Goal: Transaction & Acquisition: Purchase product/service

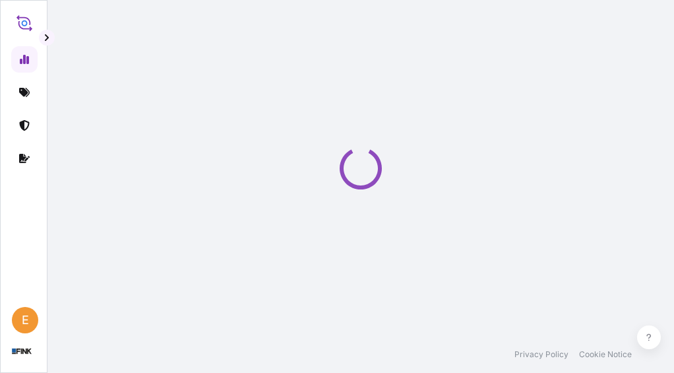
select select "2025"
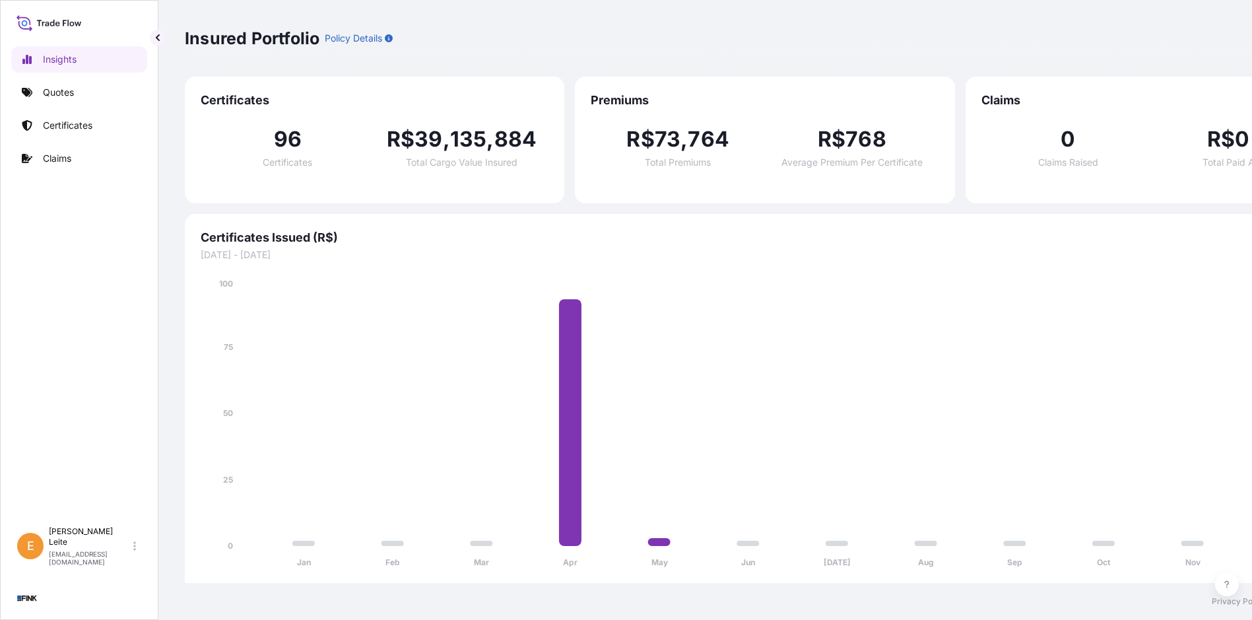
click at [48, 79] on div "Insights Quotes Certificates Claims" at bounding box center [79, 277] width 136 height 486
click at [54, 92] on p "Quotes" at bounding box center [58, 92] width 31 height 13
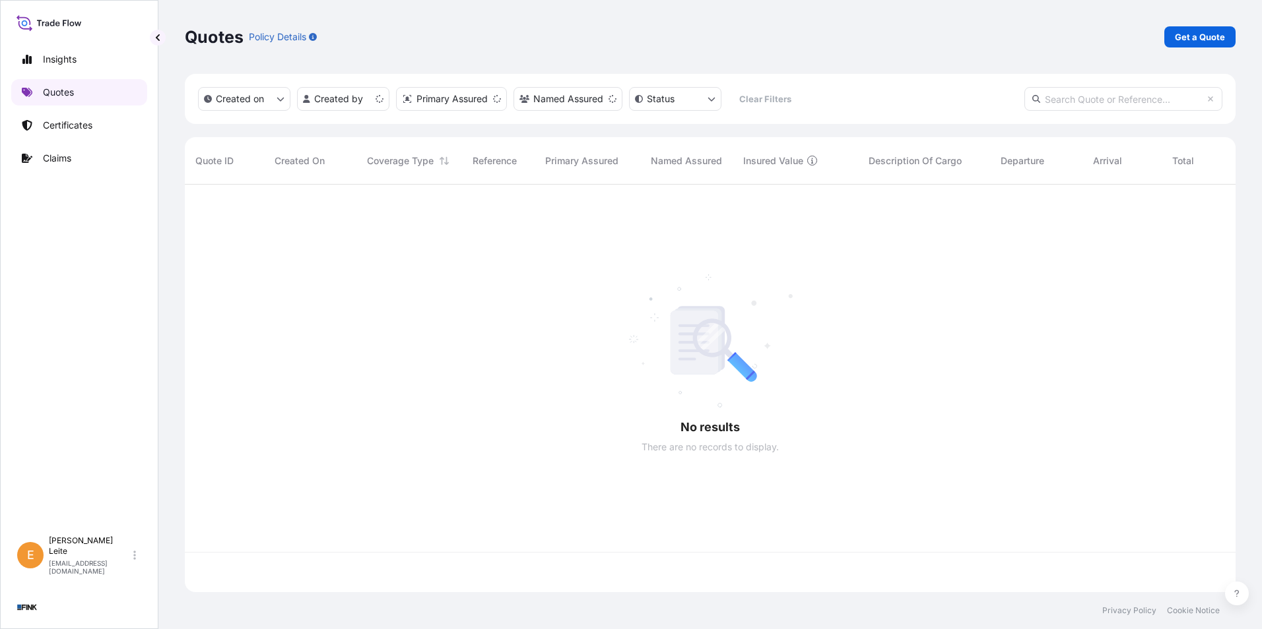
scroll to position [405, 1040]
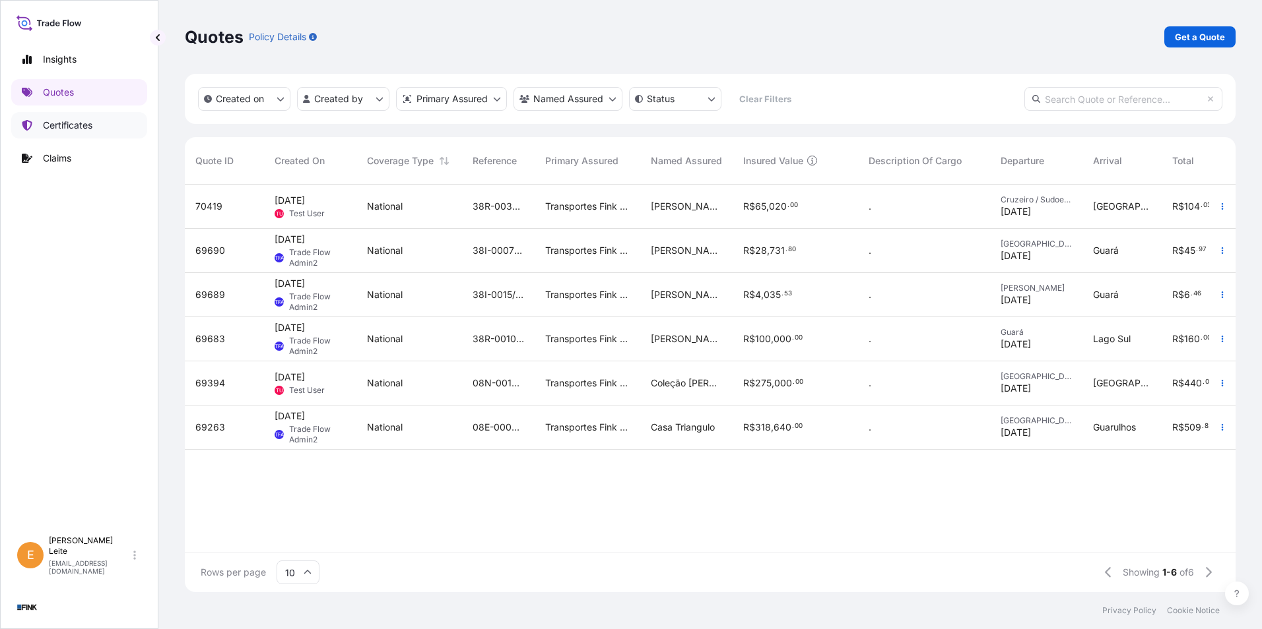
click at [94, 130] on link "Certificates" at bounding box center [79, 125] width 136 height 26
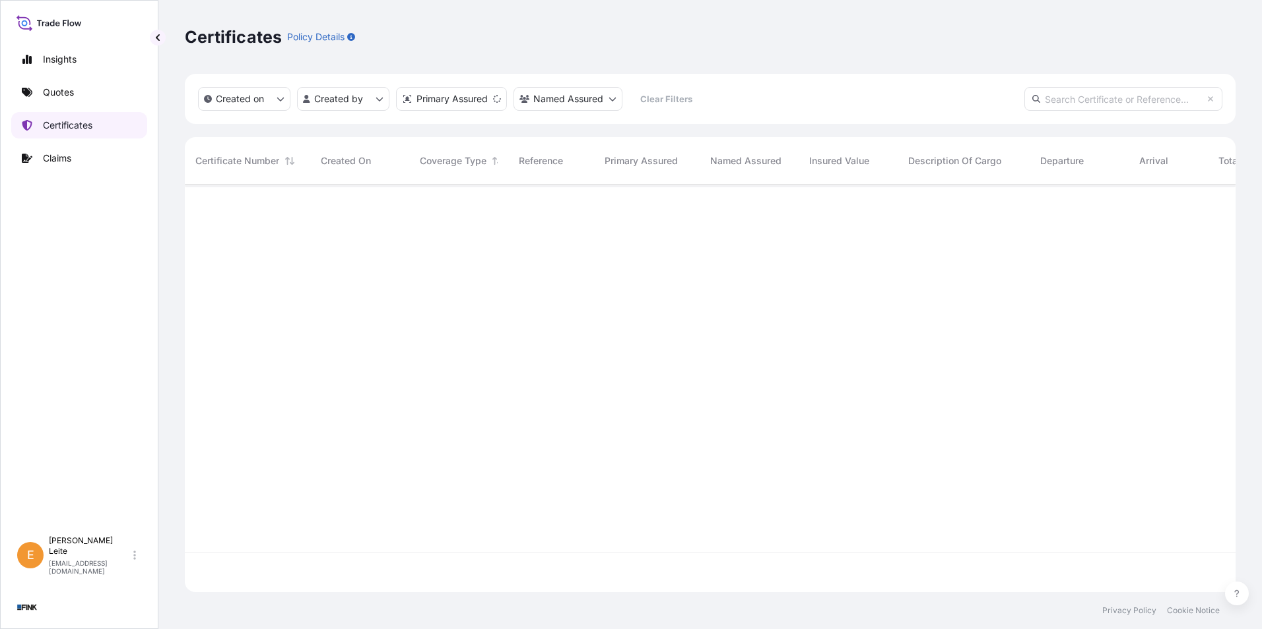
scroll to position [405, 1040]
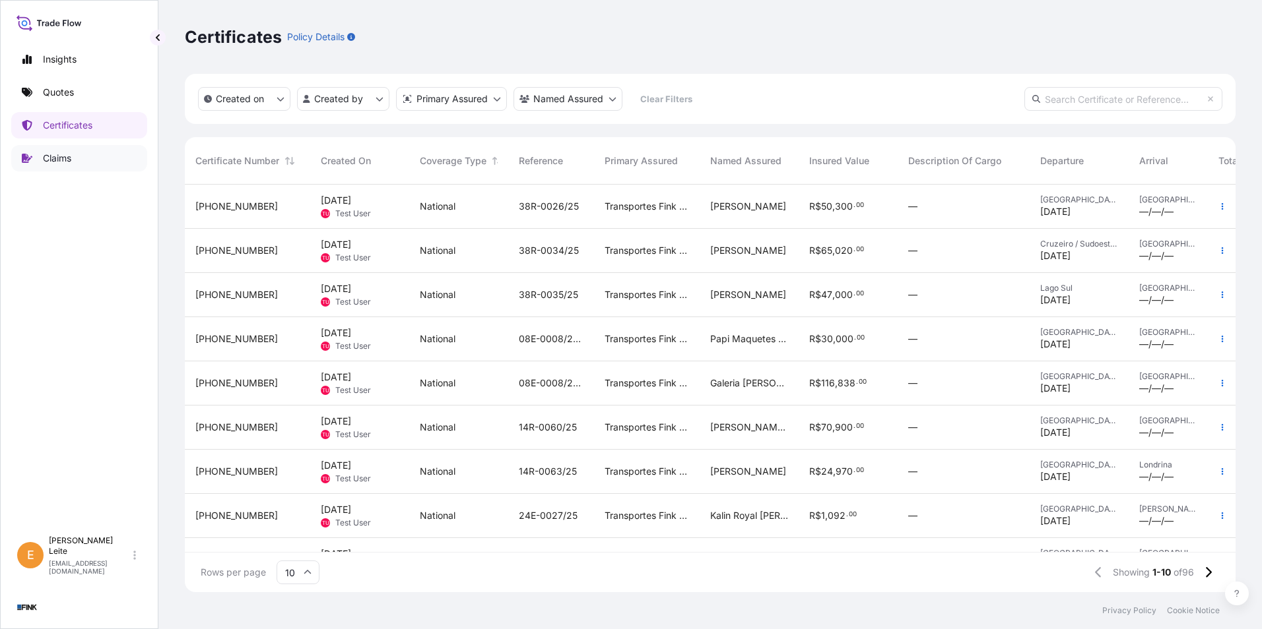
click at [90, 171] on link "Claims" at bounding box center [79, 158] width 136 height 26
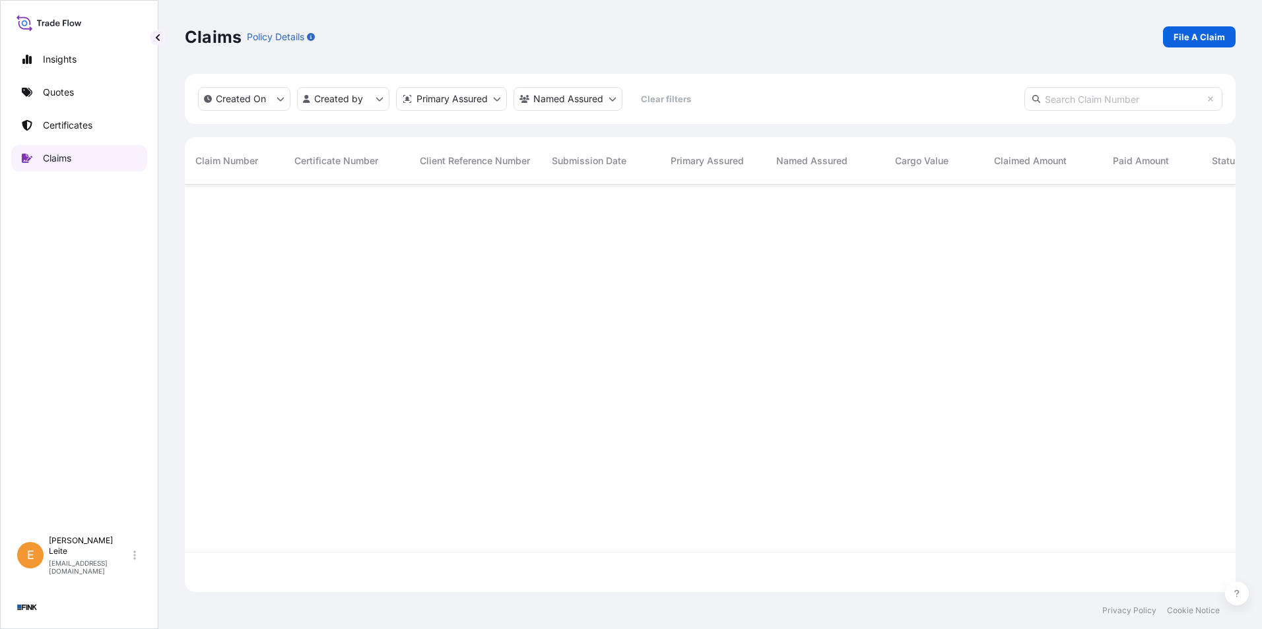
scroll to position [445, 1040]
click at [36, 96] on link "Quotes" at bounding box center [79, 92] width 136 height 26
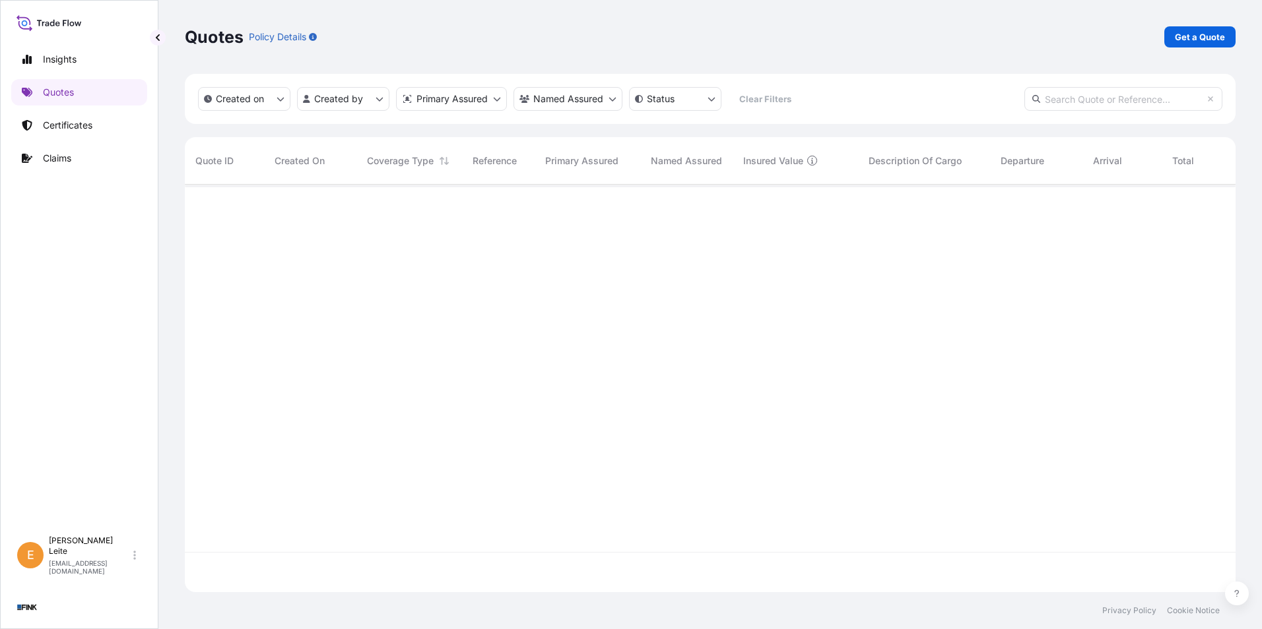
scroll to position [405, 1040]
click at [674, 44] on link "Get a Quote" at bounding box center [1199, 36] width 71 height 21
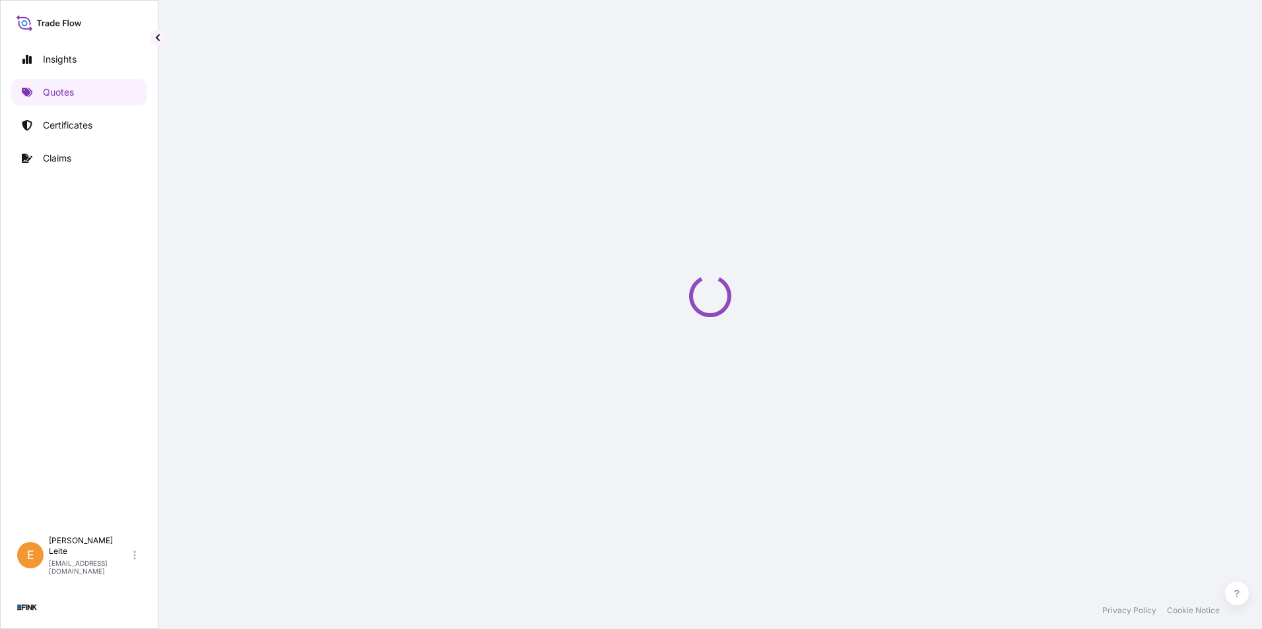
select select "international"
select select "Truck"
select select "11"
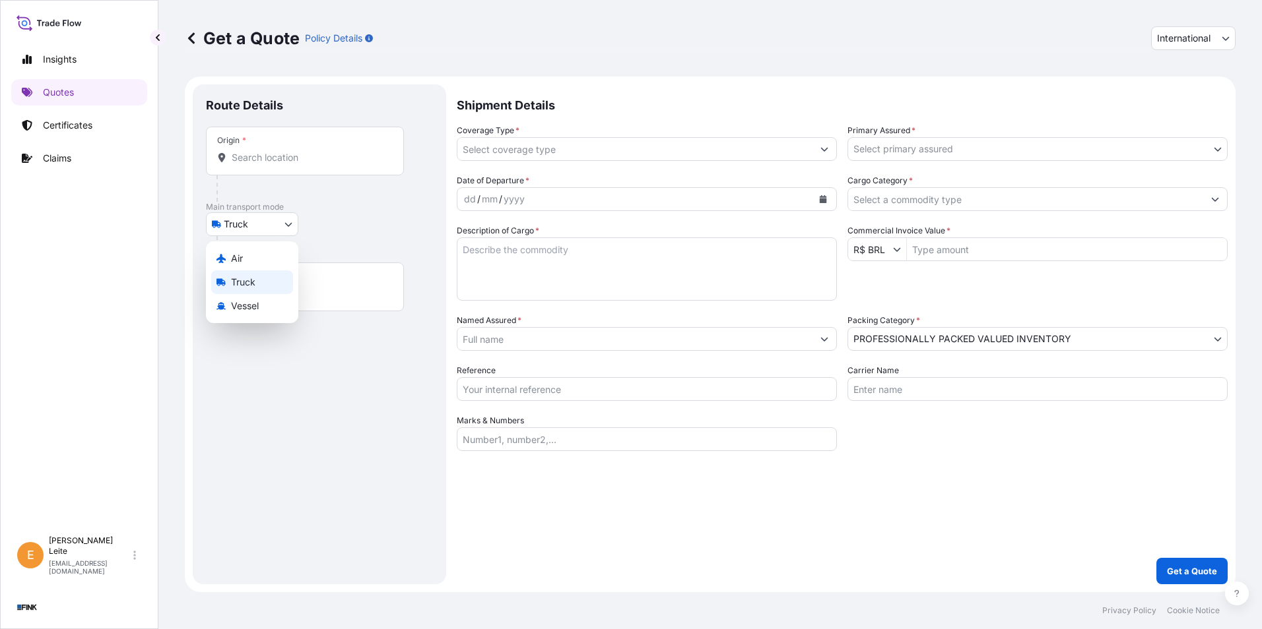
click at [270, 220] on body "Insights Quotes Certificates Claims E [PERSON_NAME] [EMAIL_ADDRESS][DOMAIN_NAME…" at bounding box center [631, 314] width 1262 height 629
click at [247, 259] on div "Air" at bounding box center [252, 259] width 82 height 24
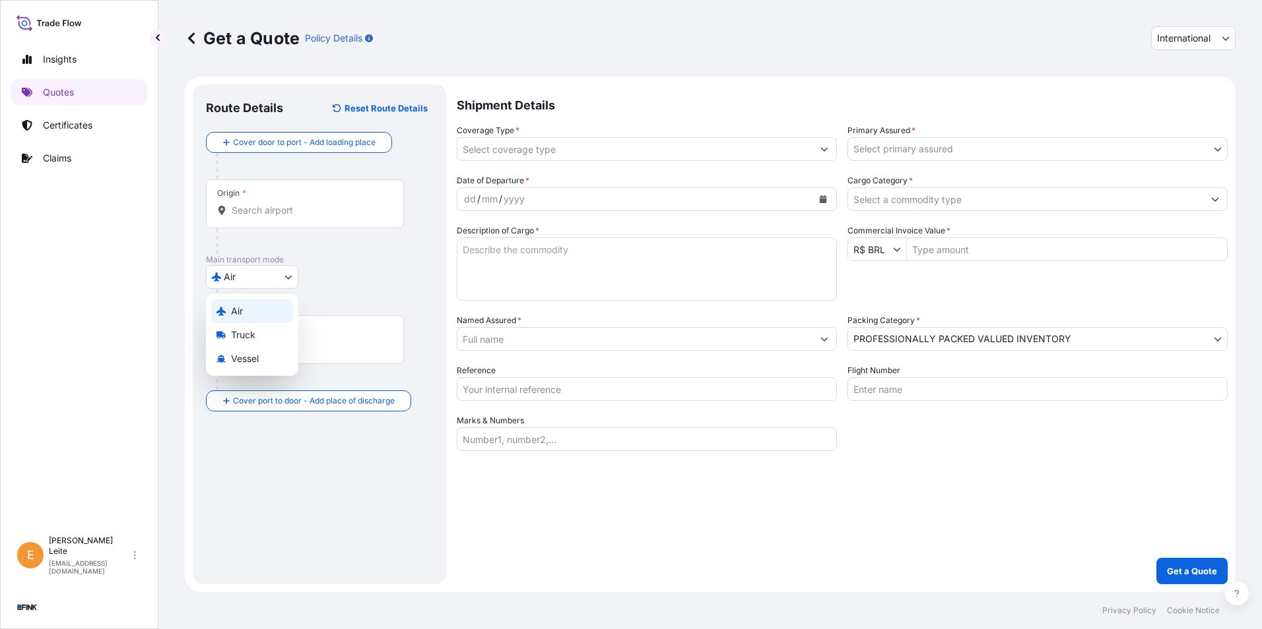
click at [249, 272] on body "Insights Quotes Certificates Claims E [PERSON_NAME] [EMAIL_ADDRESS][DOMAIN_NAME…" at bounding box center [631, 314] width 1262 height 629
click at [249, 355] on span "Vessel" at bounding box center [245, 358] width 28 height 13
select select "Vessel"
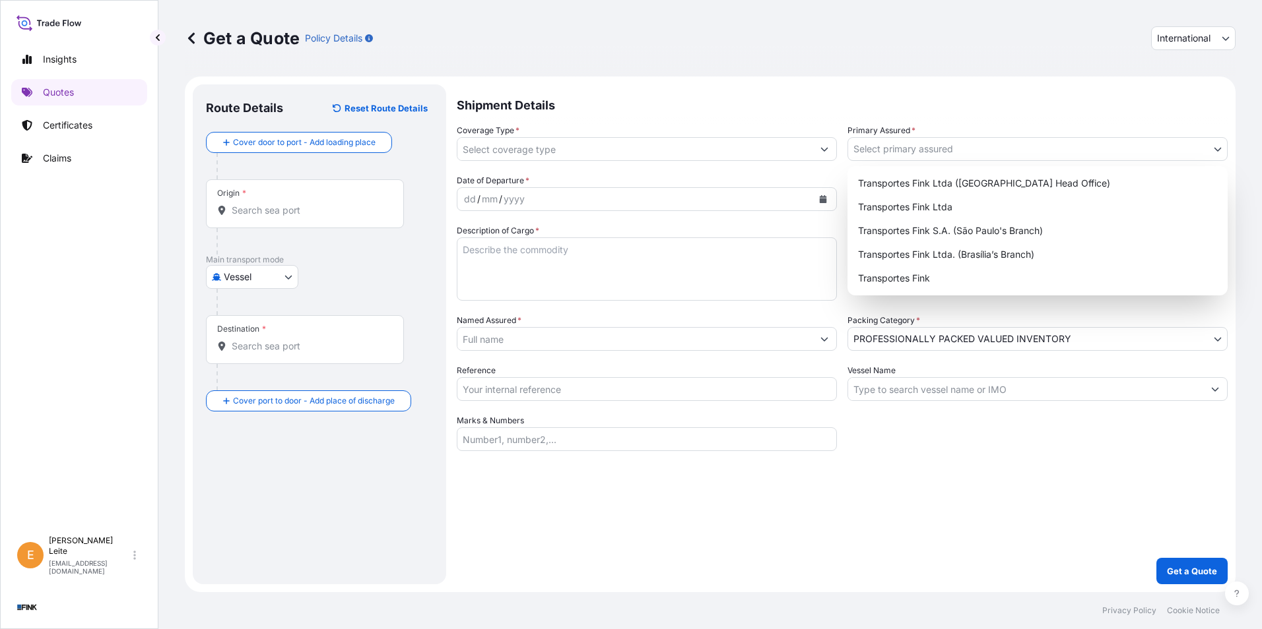
click at [674, 149] on body "Insights Quotes Certificates Claims E [PERSON_NAME] [EMAIL_ADDRESS][DOMAIN_NAME…" at bounding box center [631, 314] width 1262 height 629
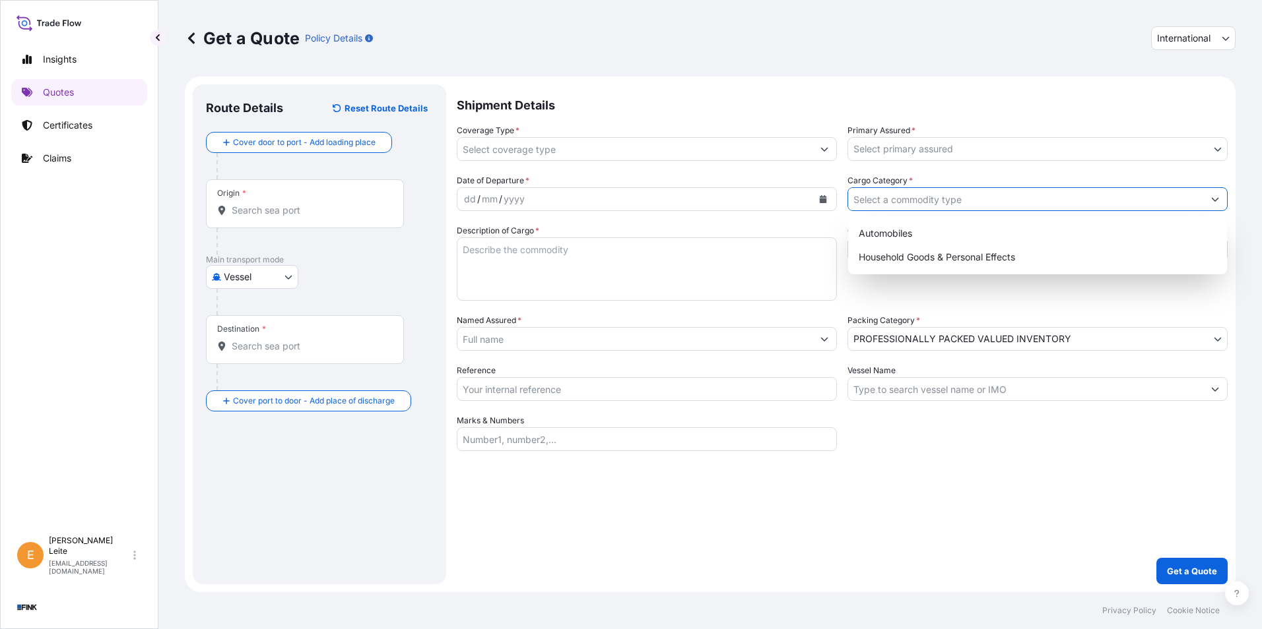
click at [674, 195] on input "Cargo Category *" at bounding box center [1025, 199] width 355 height 24
click at [674, 203] on input "Cargo Category *" at bounding box center [1025, 199] width 355 height 24
click at [674, 292] on div "Date of Departure * dd / mm / yyyy Cargo Category * Description of Cargo * Comm…" at bounding box center [842, 312] width 771 height 277
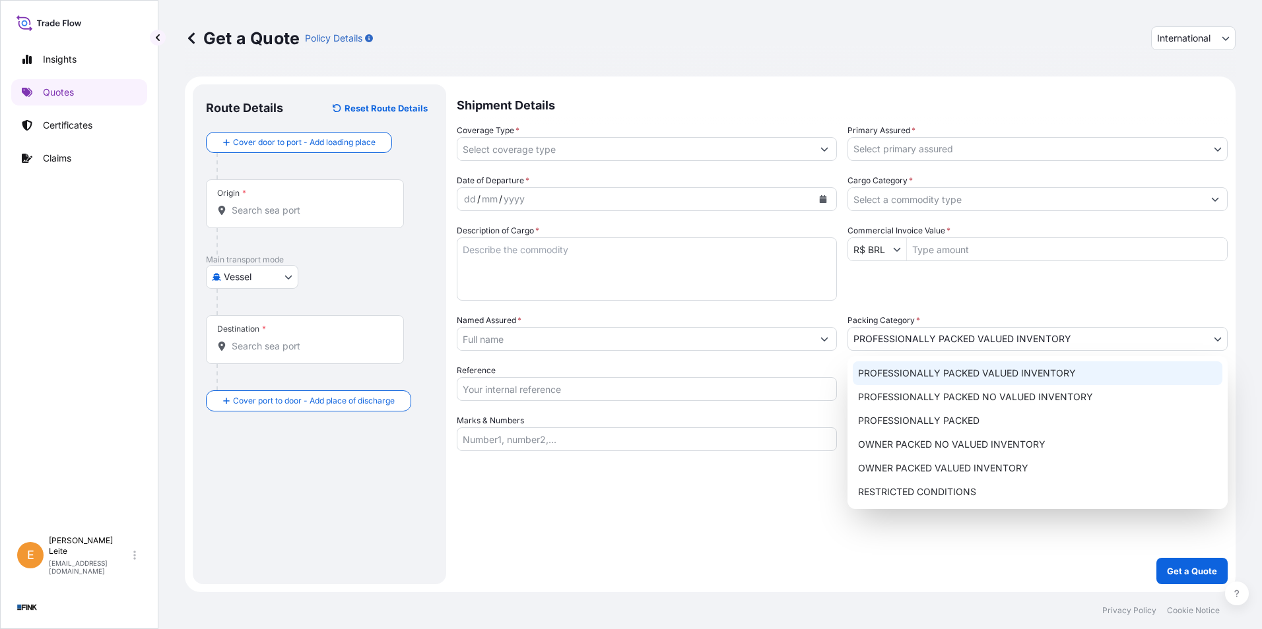
click at [674, 339] on body "2 options available. Insights Quotes Certificates Claims E [PERSON_NAME] [EMAIL…" at bounding box center [631, 314] width 1262 height 629
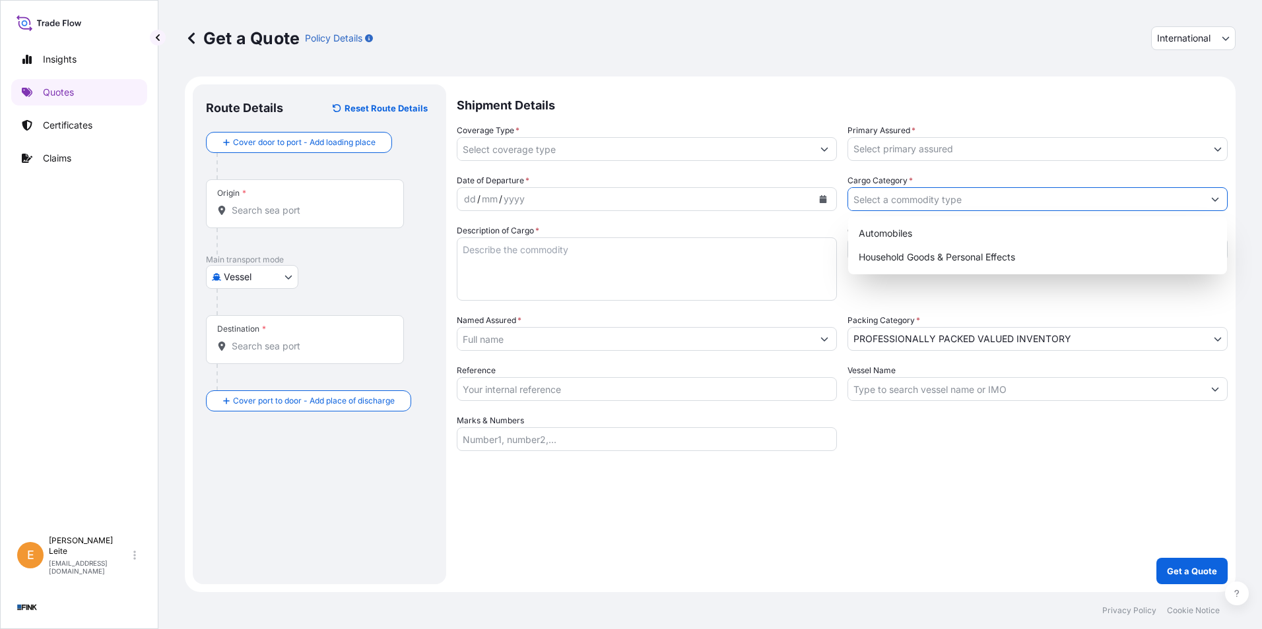
click at [674, 192] on input "Cargo Category *" at bounding box center [1025, 199] width 355 height 24
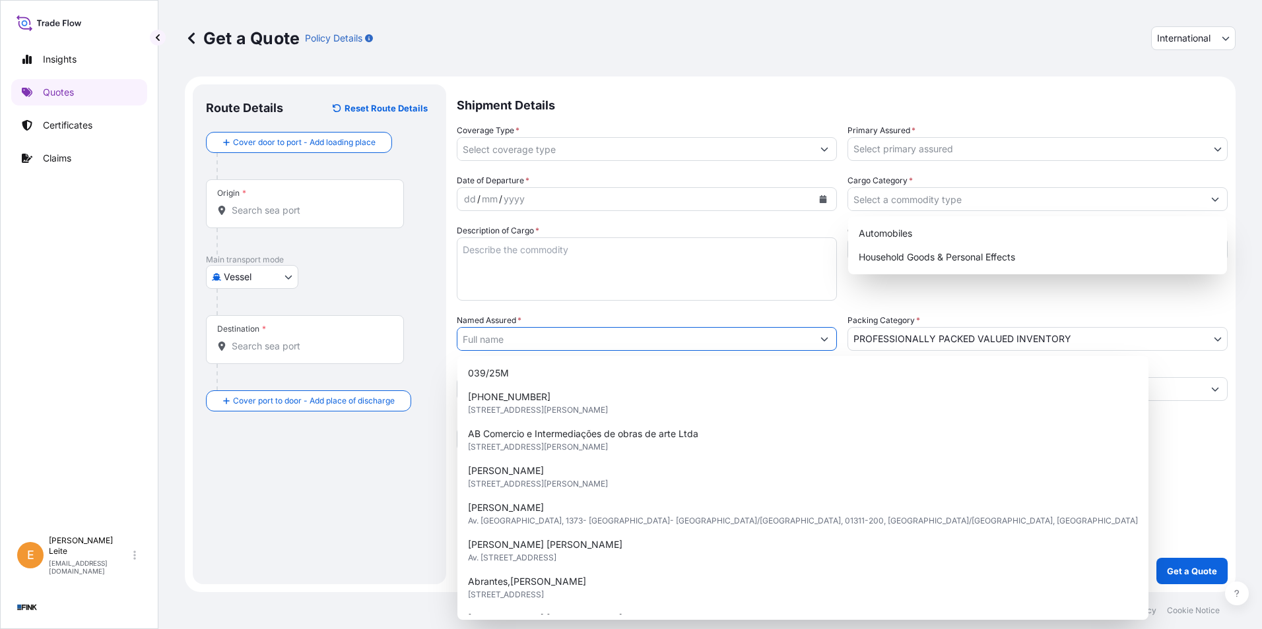
click at [519, 348] on input "Named Assured *" at bounding box center [634, 339] width 355 height 24
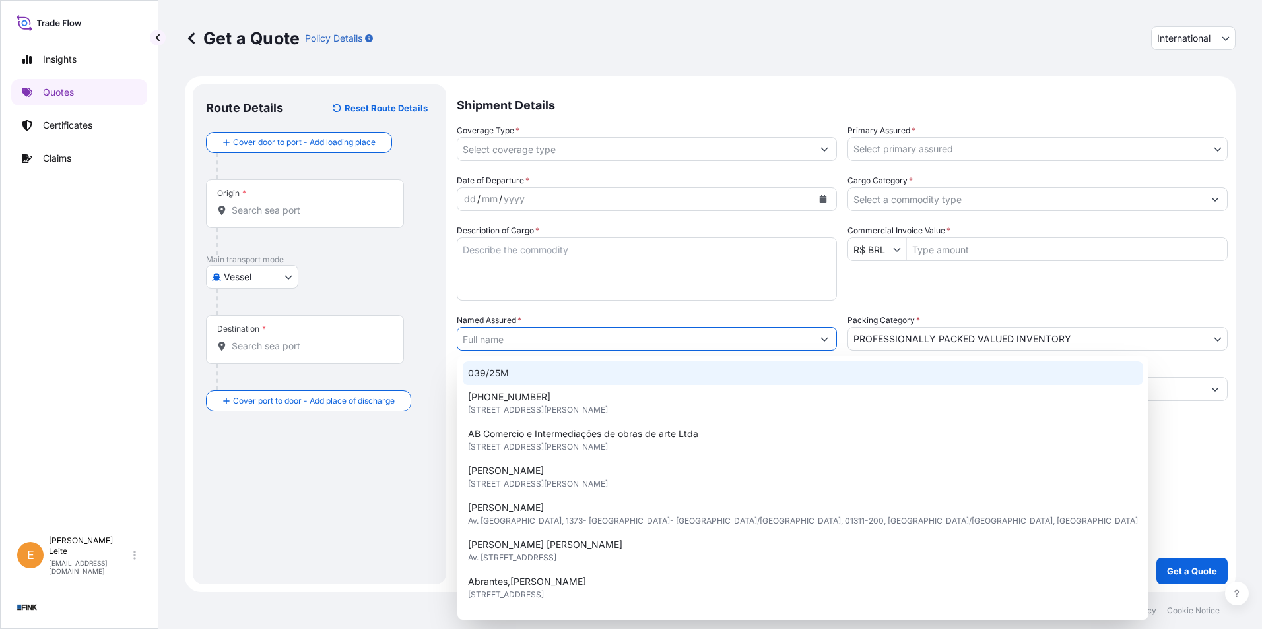
click at [521, 333] on input "Named Assured *" at bounding box center [634, 339] width 355 height 24
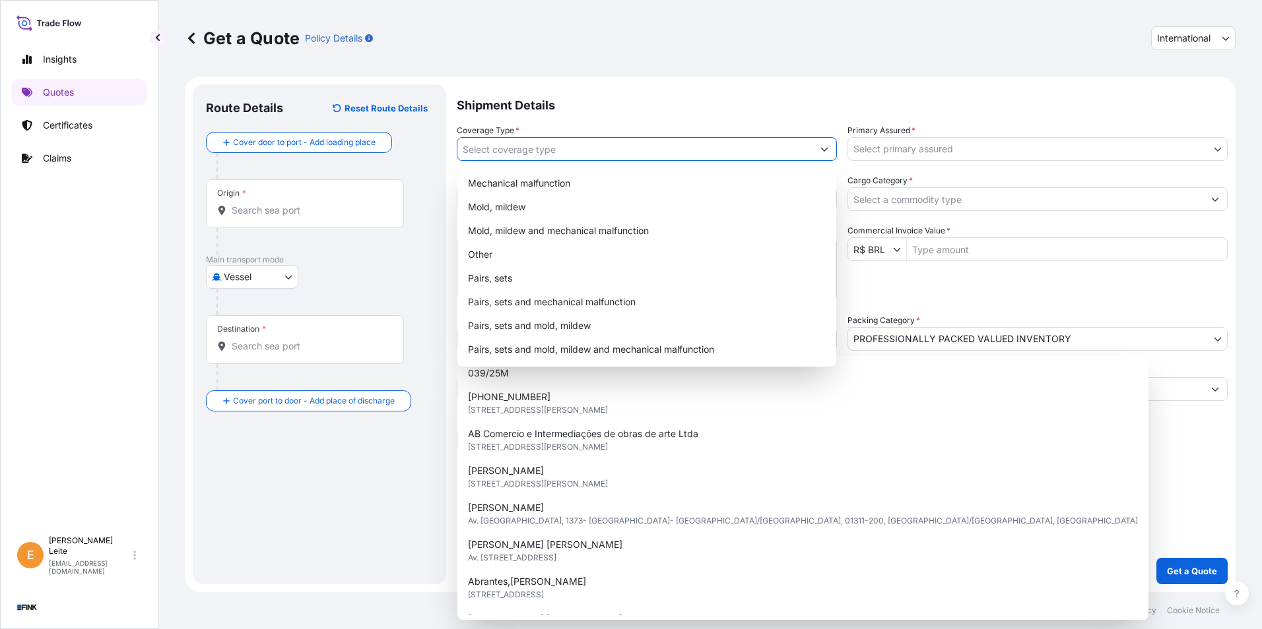
click at [527, 139] on input "Coverage Type *" at bounding box center [634, 149] width 355 height 24
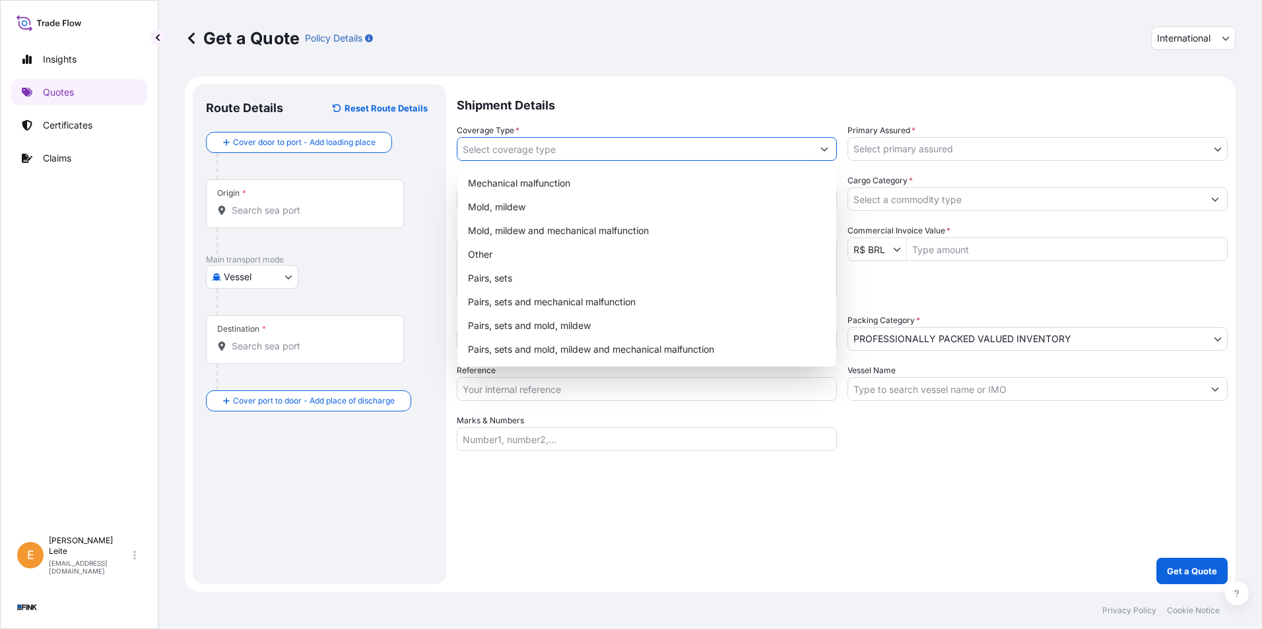
click at [527, 139] on input "Coverage Type *" at bounding box center [634, 149] width 355 height 24
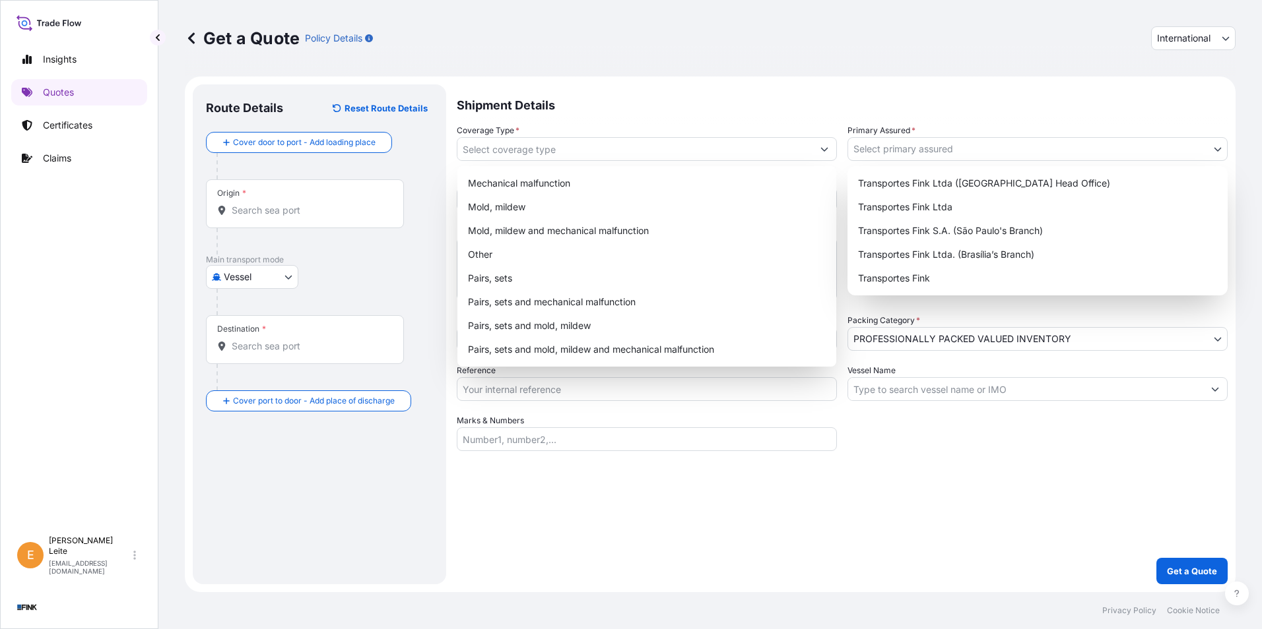
click at [674, 148] on body "8 options available. Insights Quotes Certificates Claims E [PERSON_NAME] [EMAIL…" at bounding box center [631, 314] width 1262 height 629
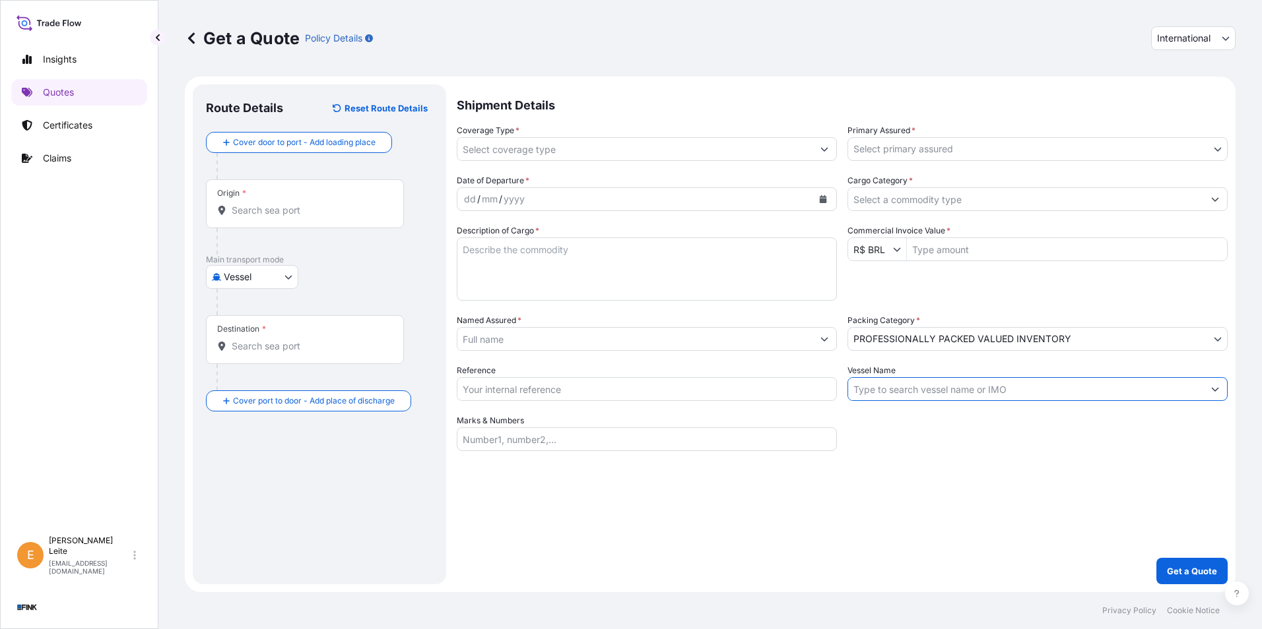
click at [674, 372] on input "Vessel Name" at bounding box center [1025, 389] width 355 height 24
click at [674, 372] on div "Shipment Details Coverage Type * Primary Assured * Select primary assured Trans…" at bounding box center [842, 334] width 771 height 500
click at [562, 255] on textarea "Description of Cargo *" at bounding box center [647, 269] width 380 height 63
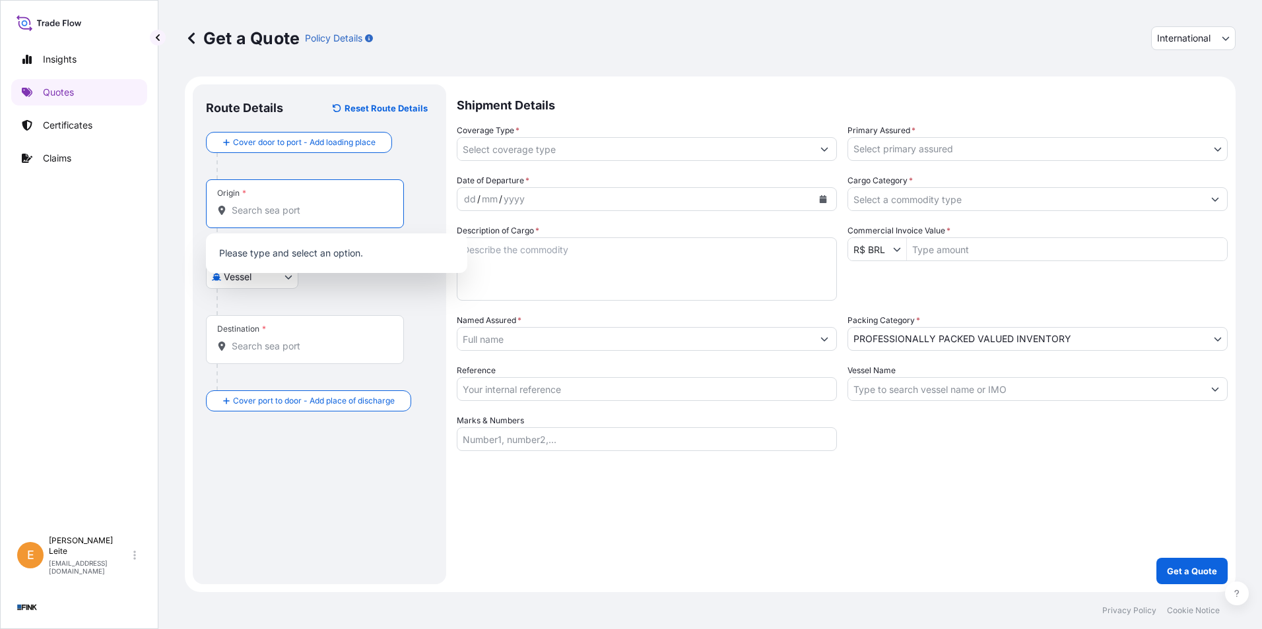
click at [310, 210] on input "Origin *" at bounding box center [310, 210] width 156 height 13
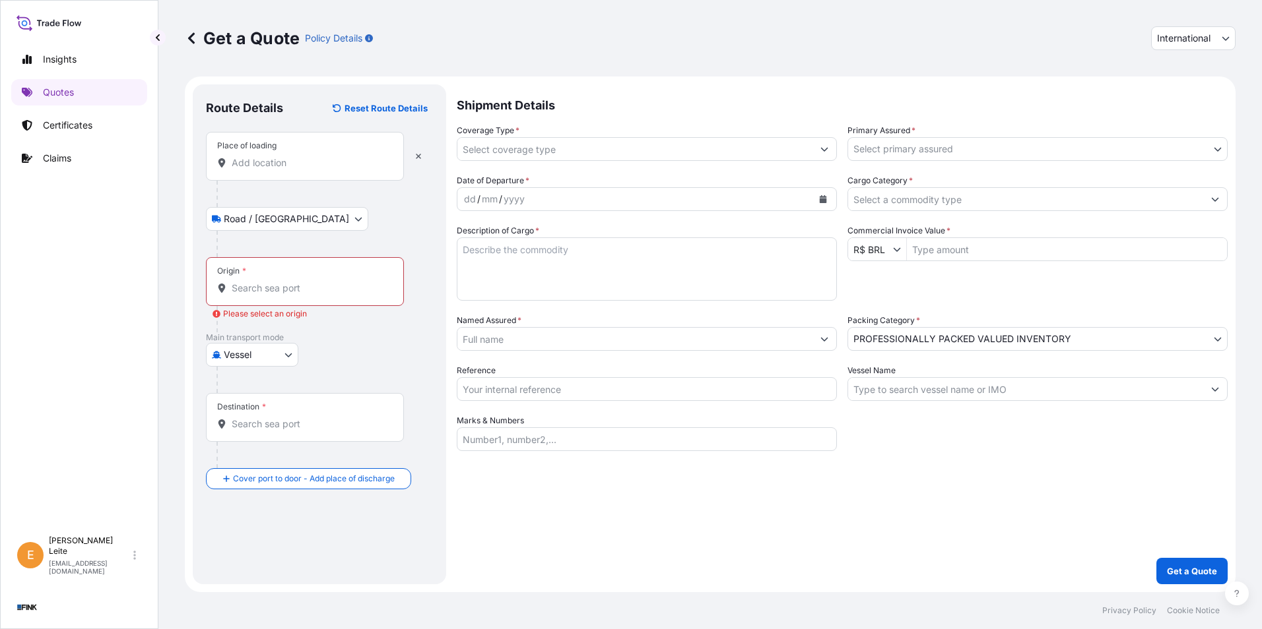
click at [309, 275] on div "Origin *" at bounding box center [305, 281] width 198 height 49
click at [309, 282] on input "Origin * Please select an origin" at bounding box center [310, 288] width 156 height 13
click at [424, 158] on button "button" at bounding box center [418, 156] width 29 height 21
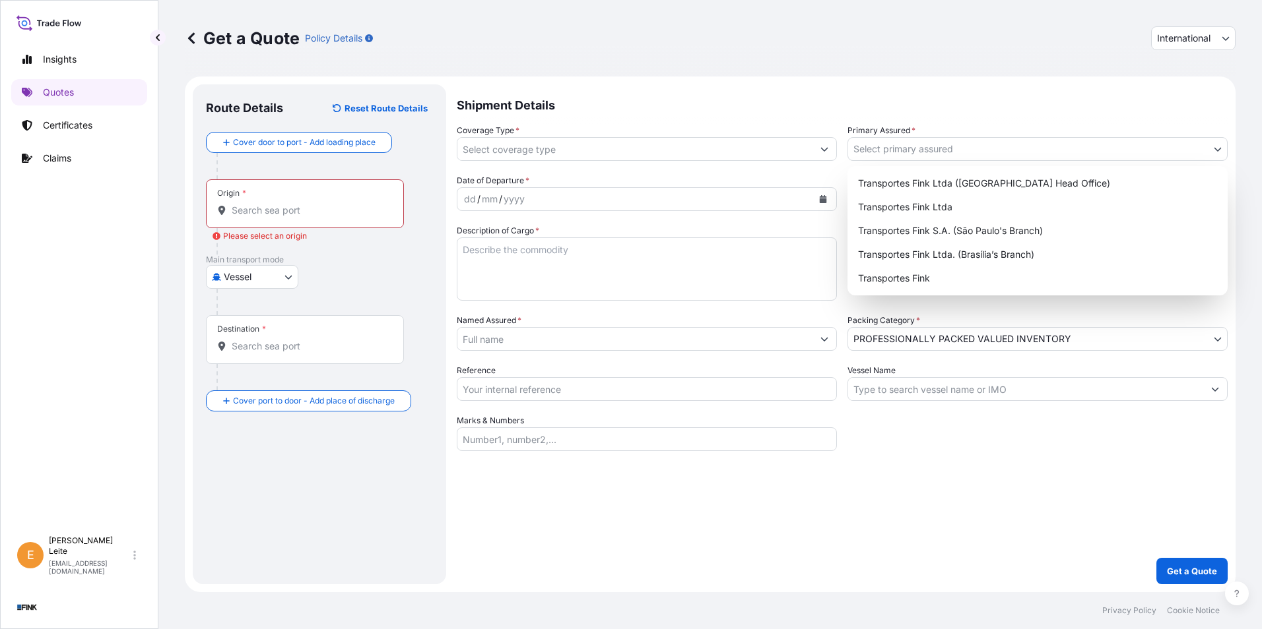
click at [674, 143] on body "0 options available. Insights Quotes Certificates Claims E [PERSON_NAME] [EMAIL…" at bounding box center [631, 314] width 1262 height 629
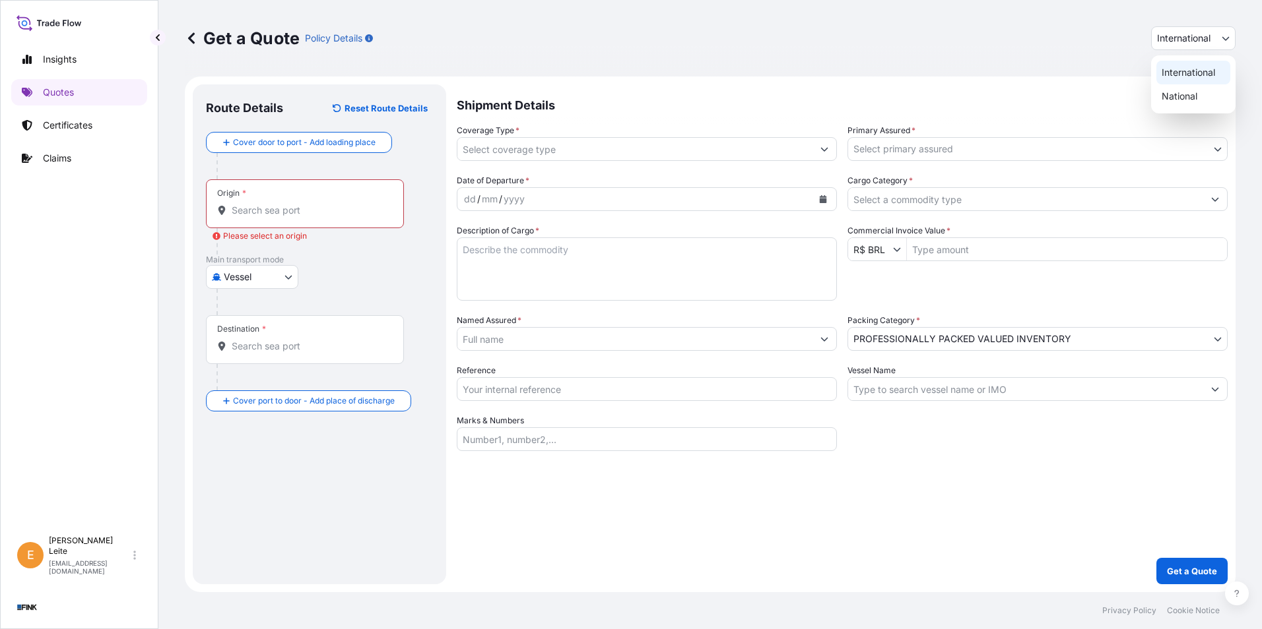
click at [674, 42] on span "International" at bounding box center [1183, 38] width 53 height 13
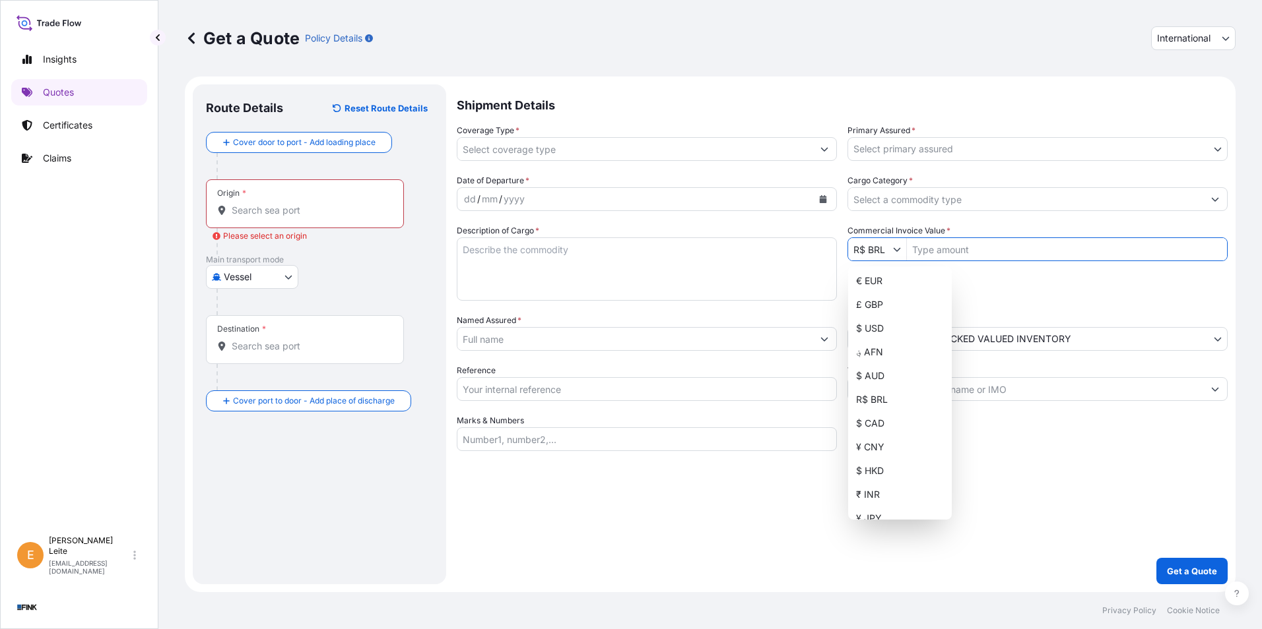
click at [674, 253] on input "R$ BRL" at bounding box center [870, 250] width 45 height 24
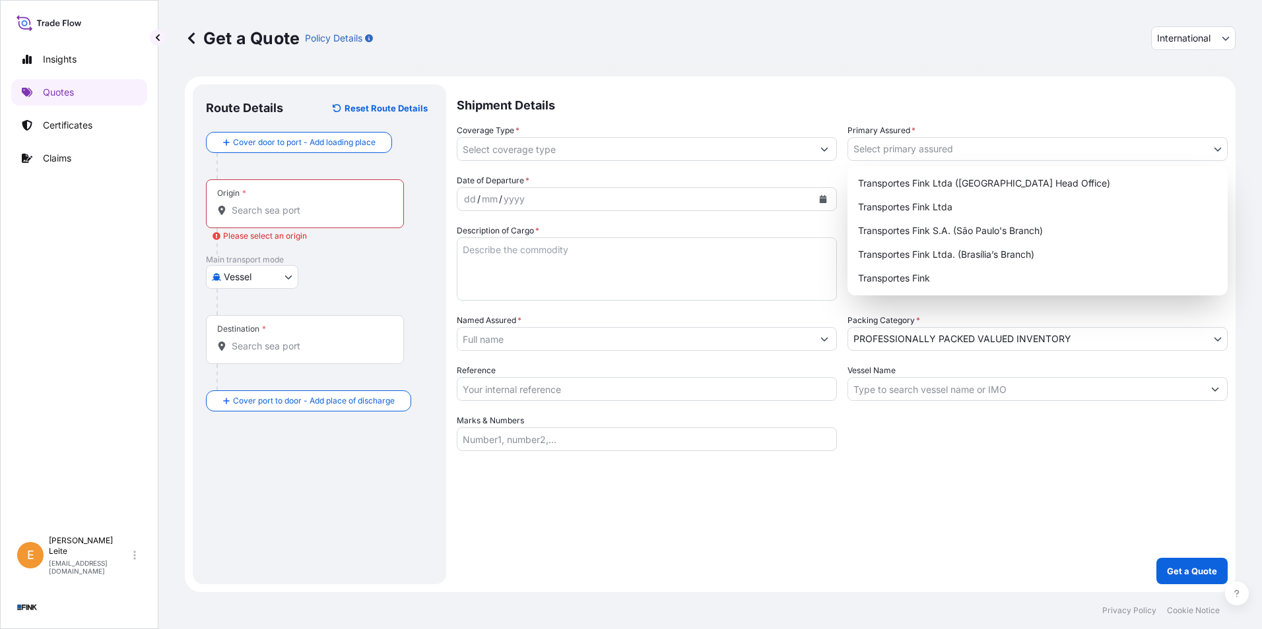
click at [674, 155] on body "Insights Quotes Certificates Claims E [PERSON_NAME] [EMAIL_ADDRESS][DOMAIN_NAME…" at bounding box center [631, 314] width 1262 height 629
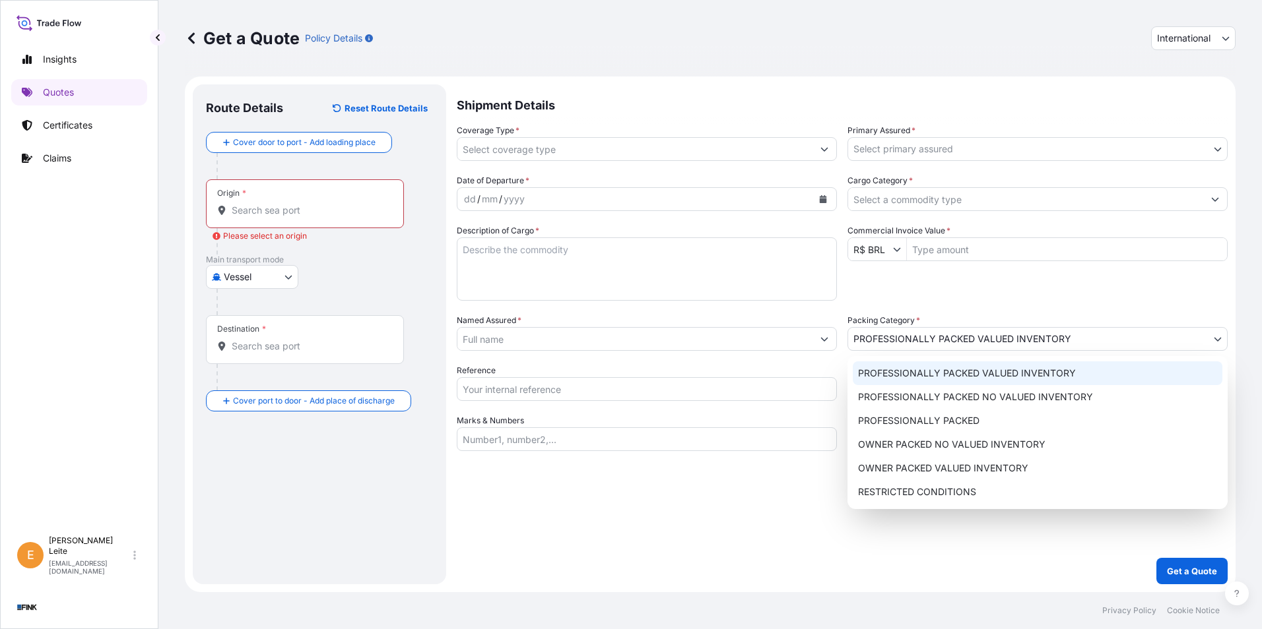
click at [674, 338] on body "Insights Quotes Certificates Claims E [PERSON_NAME] [EMAIL_ADDRESS][DOMAIN_NAME…" at bounding box center [631, 314] width 1262 height 629
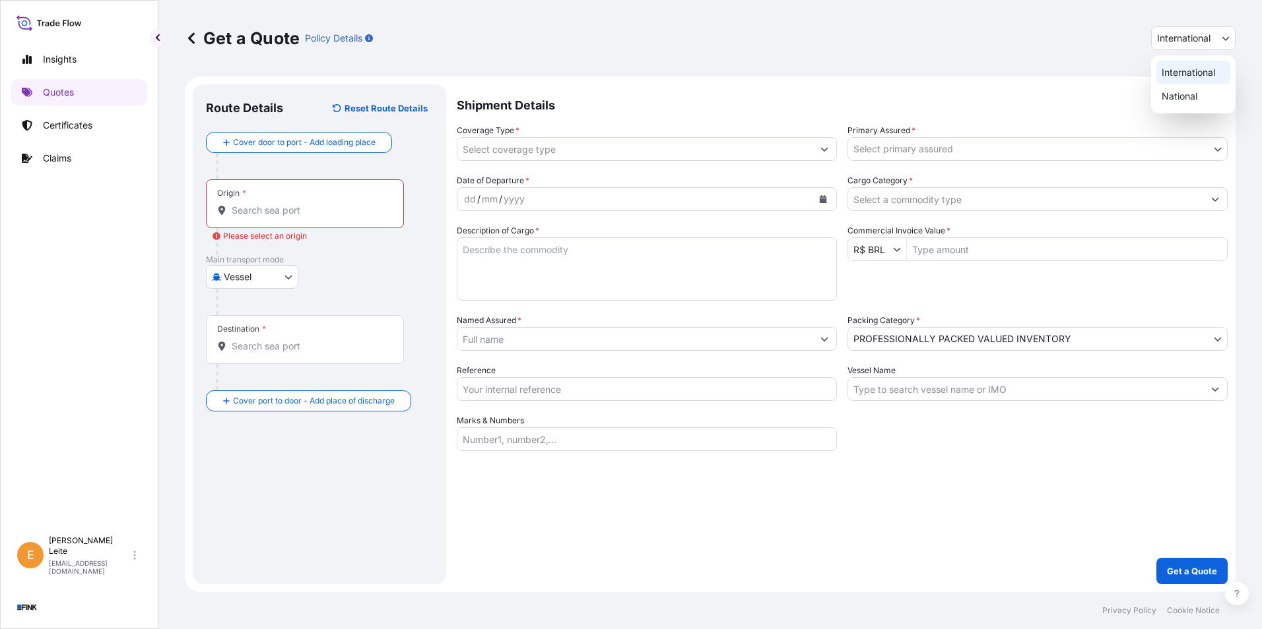
click at [674, 41] on span "International" at bounding box center [1183, 38] width 53 height 13
click at [674, 92] on div "National" at bounding box center [1193, 96] width 74 height 24
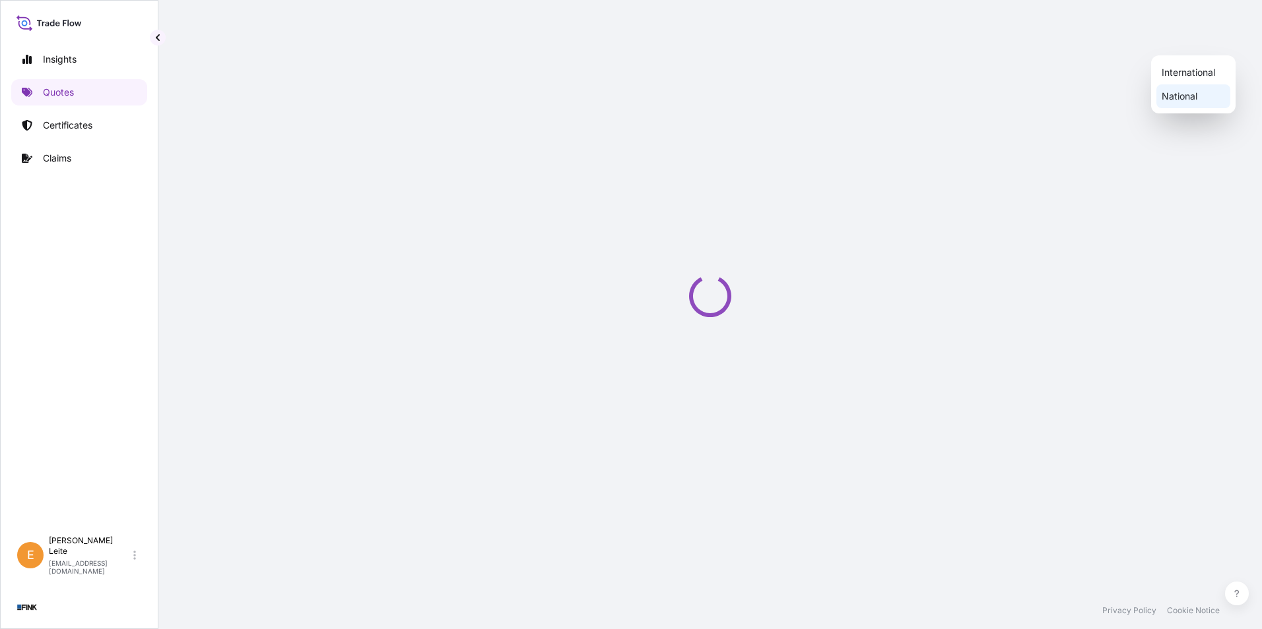
select select "national"
select select "Truck"
select select "11"
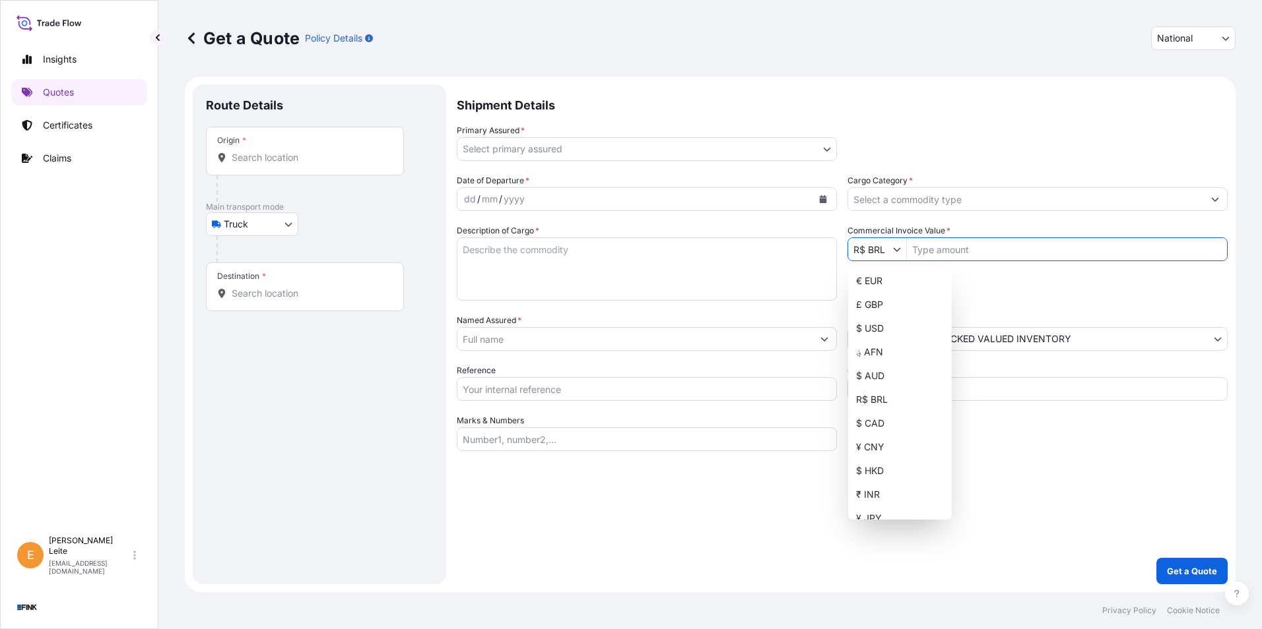
click at [674, 251] on input "R$ BRL" at bounding box center [870, 250] width 45 height 24
click at [674, 243] on input "R$ BRL" at bounding box center [870, 250] width 45 height 24
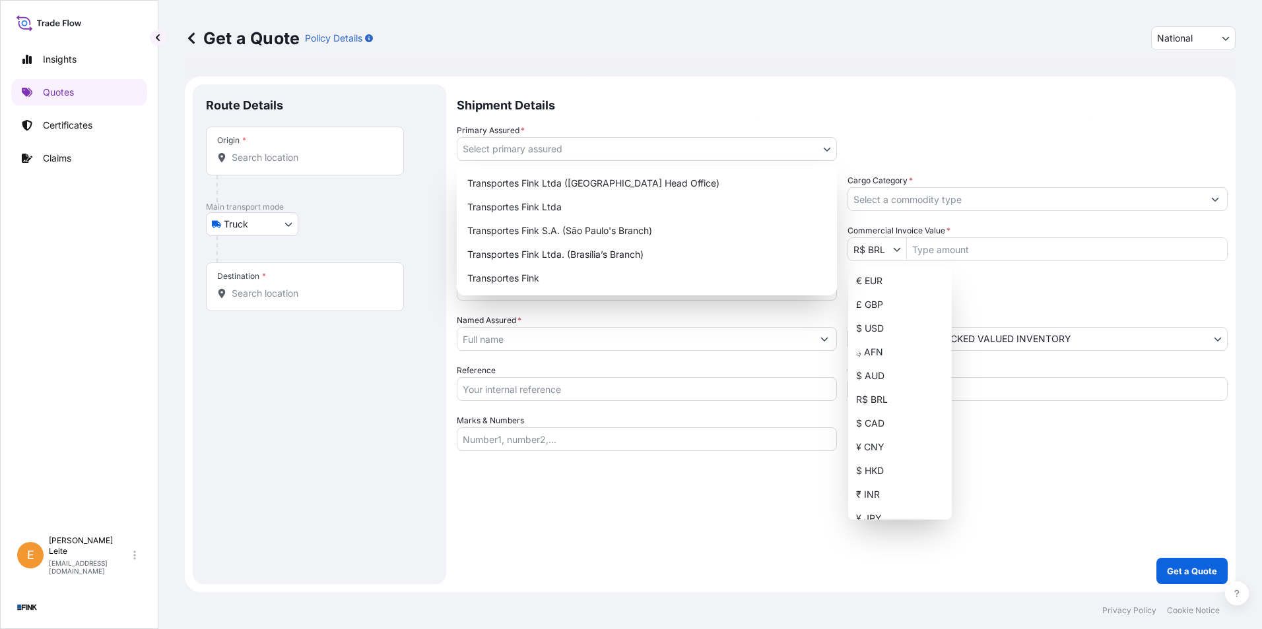
click at [674, 146] on body "Insights Quotes Certificates Claims E [PERSON_NAME] [EMAIL_ADDRESS][DOMAIN_NAME…" at bounding box center [631, 314] width 1262 height 629
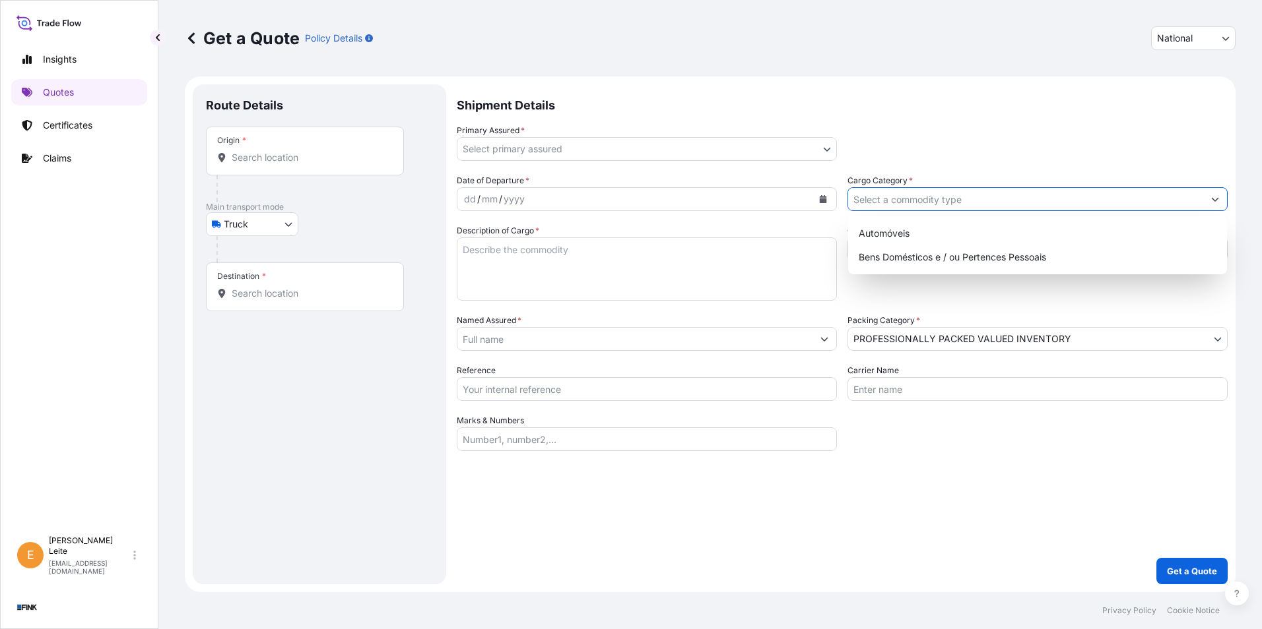
click at [674, 209] on input "Cargo Category *" at bounding box center [1025, 199] width 355 height 24
click at [674, 197] on input "Cargo Category *" at bounding box center [1025, 199] width 355 height 24
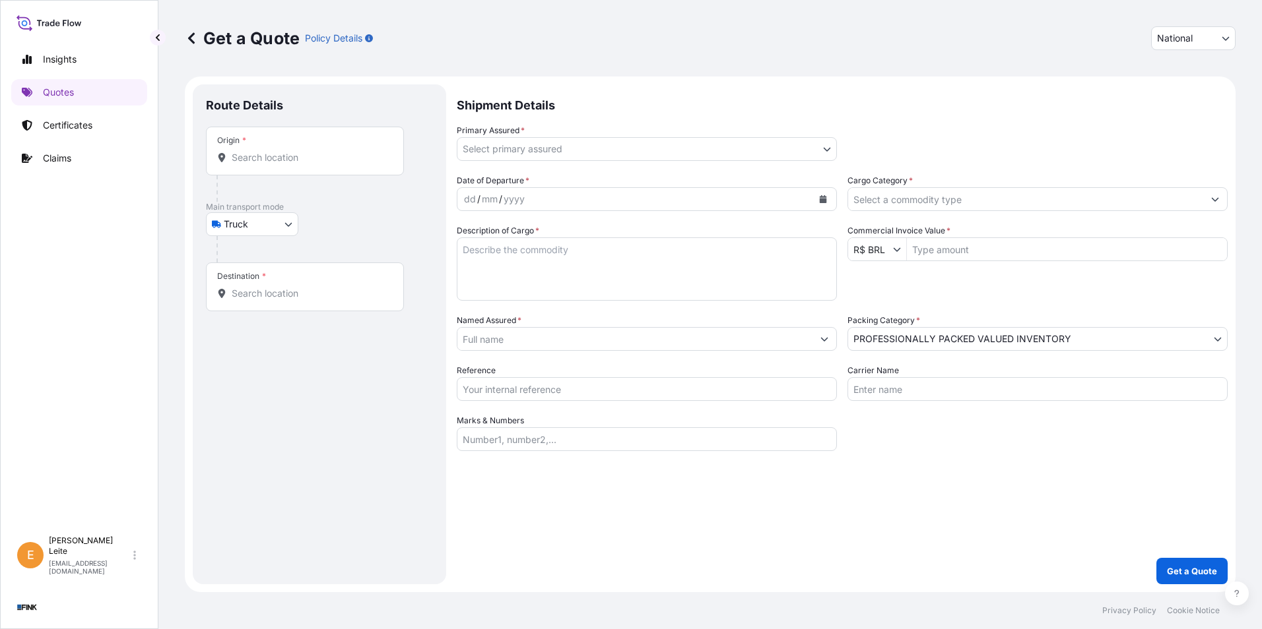
click at [674, 113] on p "Shipment Details" at bounding box center [842, 104] width 771 height 40
click at [674, 44] on span "National" at bounding box center [1175, 38] width 36 height 13
click at [674, 67] on div "International" at bounding box center [1193, 73] width 74 height 24
select select "international"
select select "Truck"
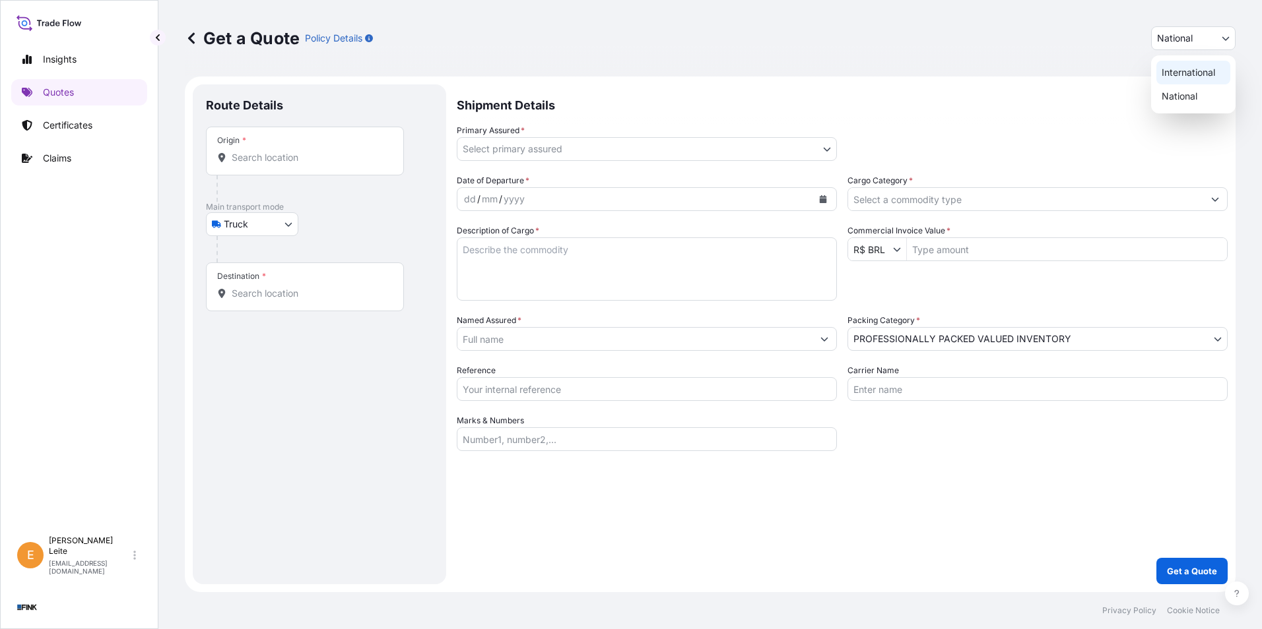
select select "11"
click at [674, 40] on span "International" at bounding box center [1183, 38] width 53 height 13
click at [674, 71] on div "International" at bounding box center [1193, 73] width 74 height 24
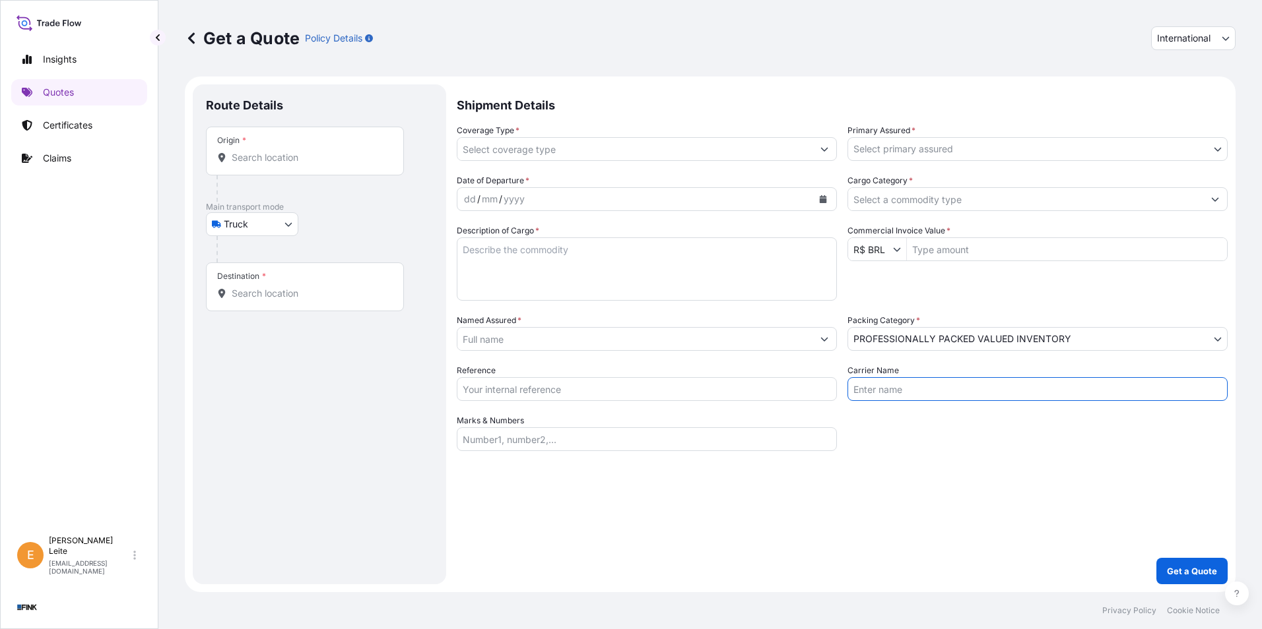
click at [674, 372] on input "Carrier Name" at bounding box center [1037, 389] width 380 height 24
click at [479, 372] on input "Marks & Numbers" at bounding box center [647, 440] width 380 height 24
click at [591, 372] on div "Shipment Details Coverage Type * Primary Assured * Select primary assured Trans…" at bounding box center [842, 334] width 771 height 500
click at [84, 52] on link "Insights" at bounding box center [79, 59] width 136 height 26
select select "2025"
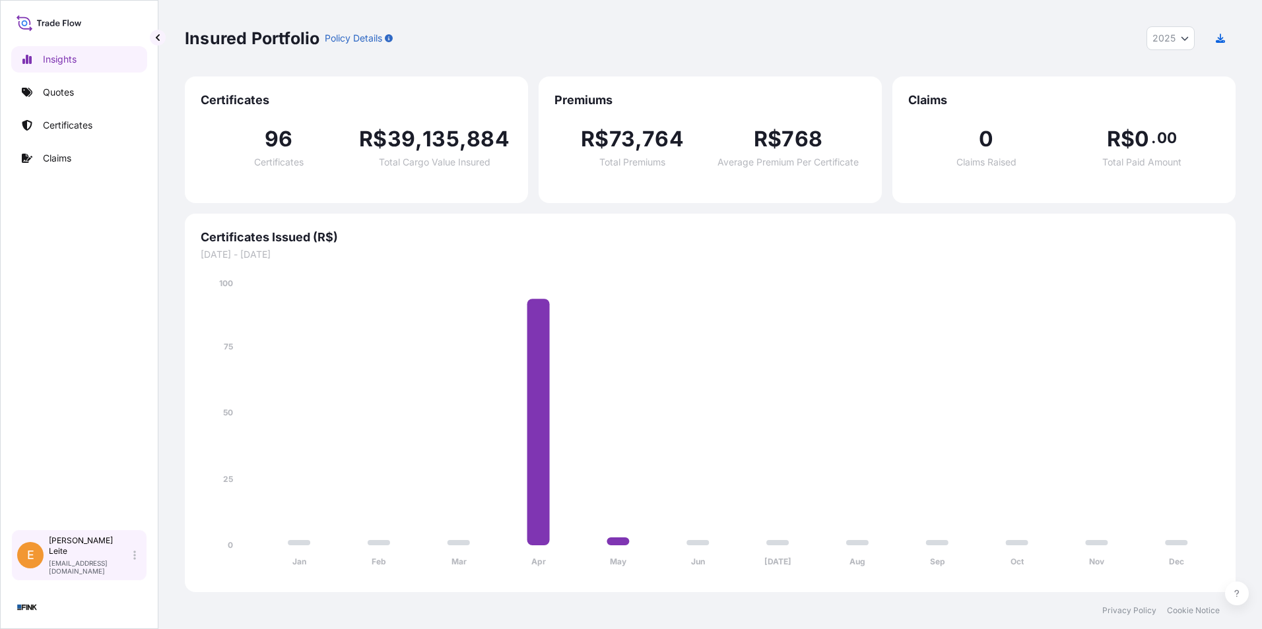
click at [131, 372] on div "[PERSON_NAME] [PERSON_NAME][EMAIL_ADDRESS][DOMAIN_NAME]" at bounding box center [95, 556] width 92 height 40
click at [139, 308] on div "Insights Quotes Certificates Claims" at bounding box center [79, 282] width 136 height 496
